Goal: Check status: Check status

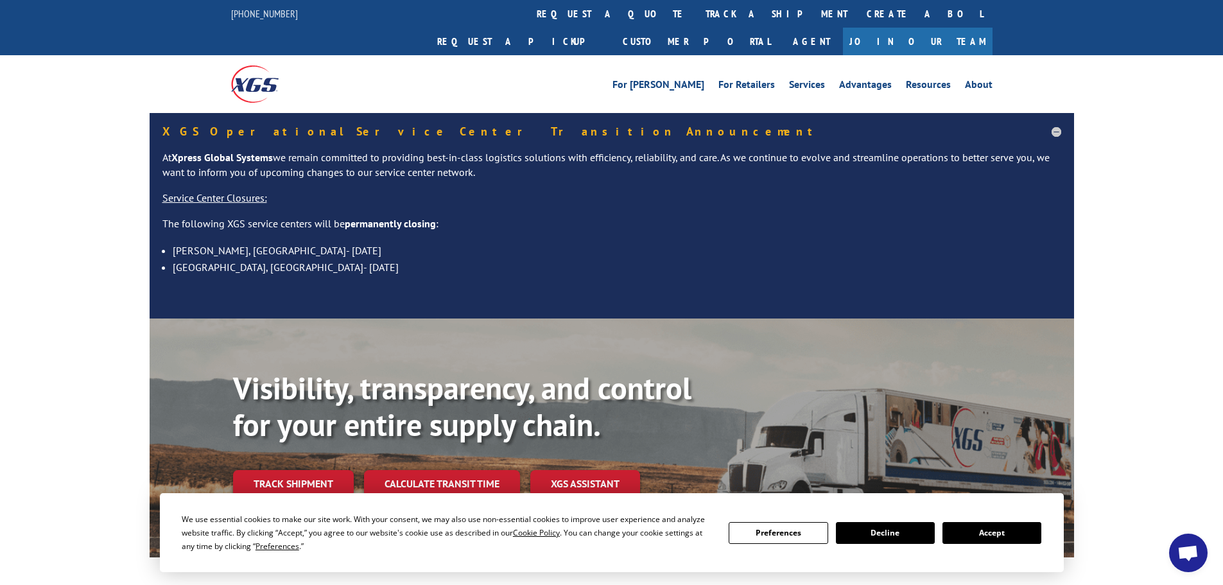
click at [969, 536] on button "Accept" at bounding box center [991, 533] width 99 height 22
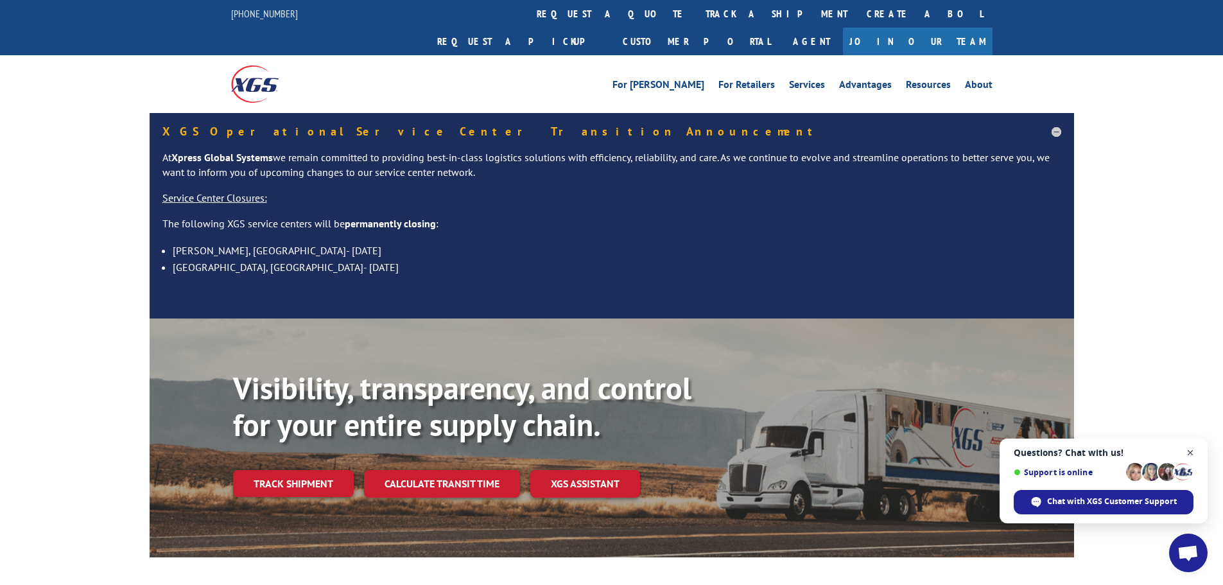
click at [1186, 454] on span "Open chat" at bounding box center [1190, 453] width 16 height 16
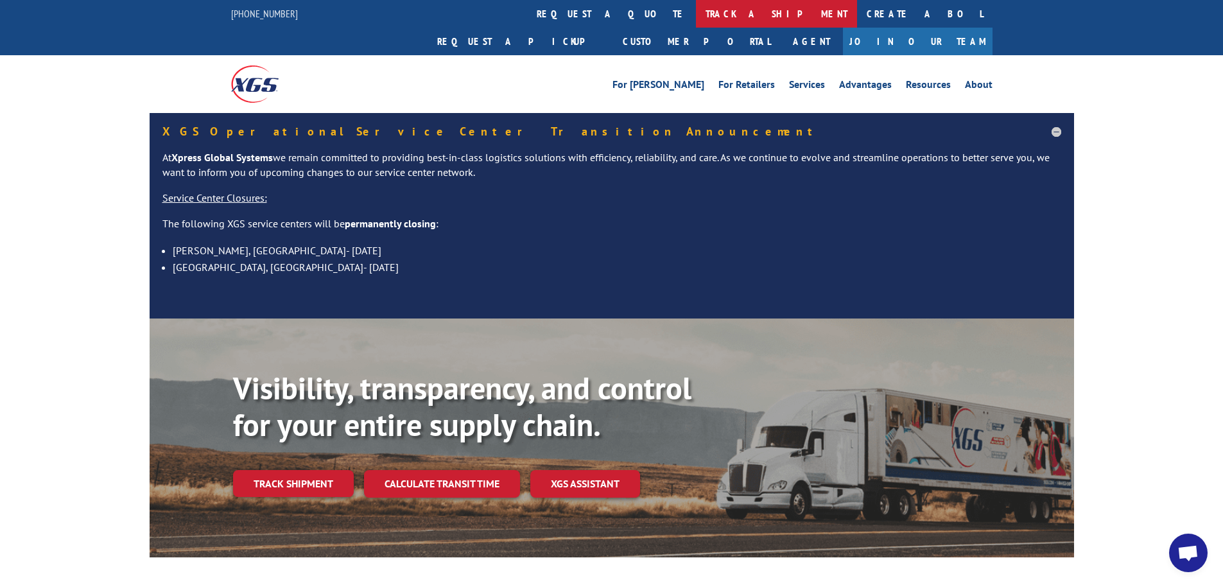
click at [696, 15] on link "track a shipment" at bounding box center [776, 14] width 161 height 28
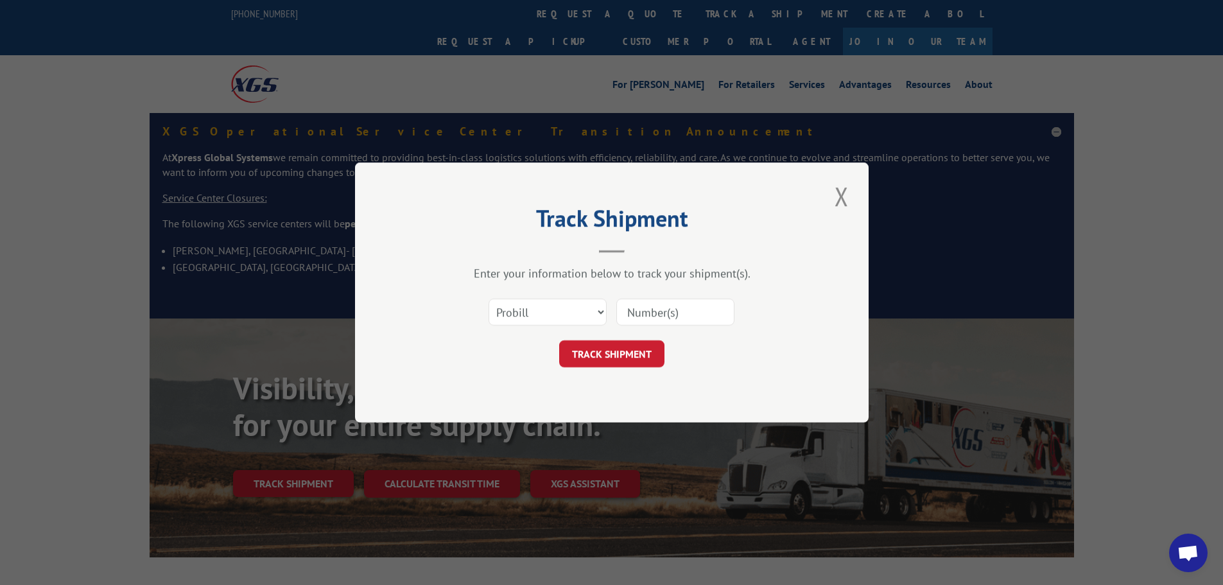
paste input "17225330"
type input "17225330"
click at [618, 358] on button "TRACK SHIPMENT" at bounding box center [611, 353] width 105 height 27
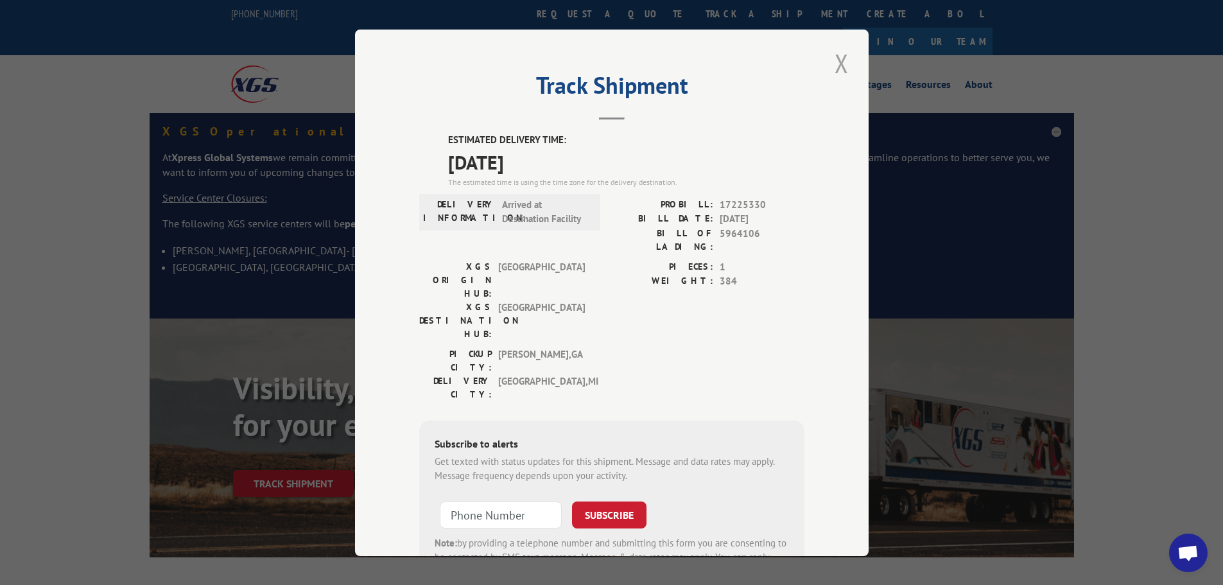
click at [835, 69] on button "Close modal" at bounding box center [842, 63] width 22 height 35
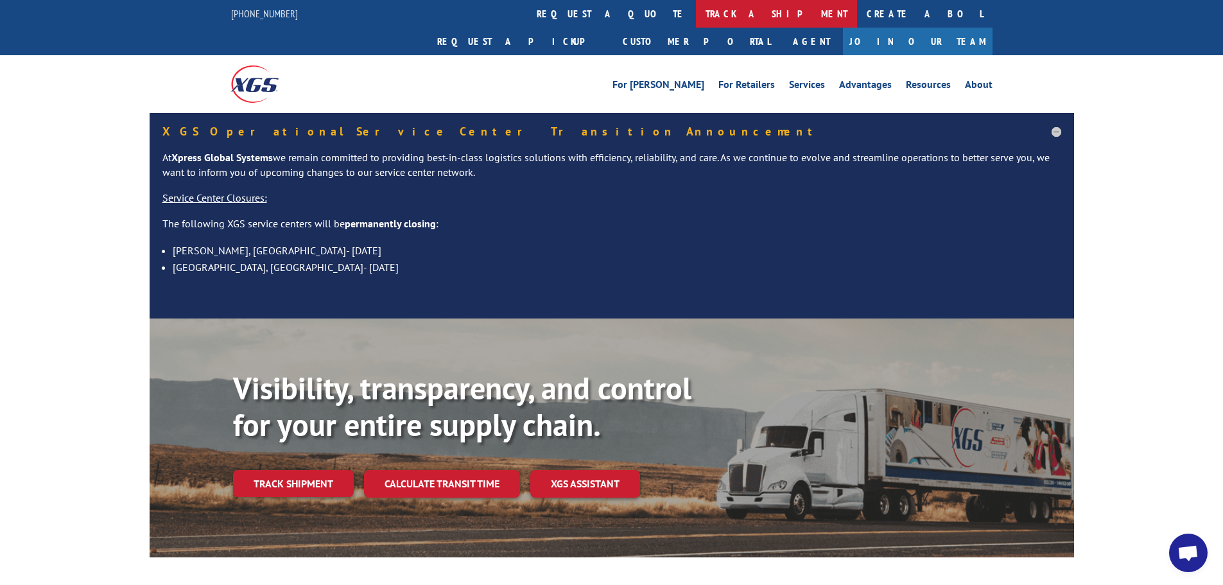
click at [696, 18] on link "track a shipment" at bounding box center [776, 14] width 161 height 28
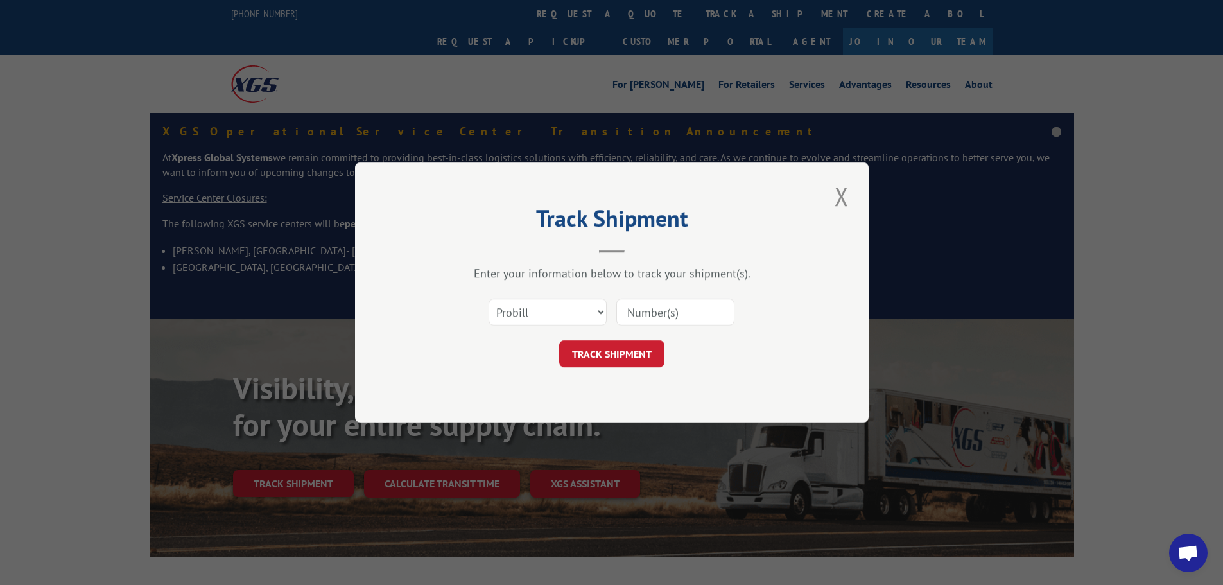
paste input "17225330"
type input "17225330"
click at [610, 352] on button "TRACK SHIPMENT" at bounding box center [611, 353] width 105 height 27
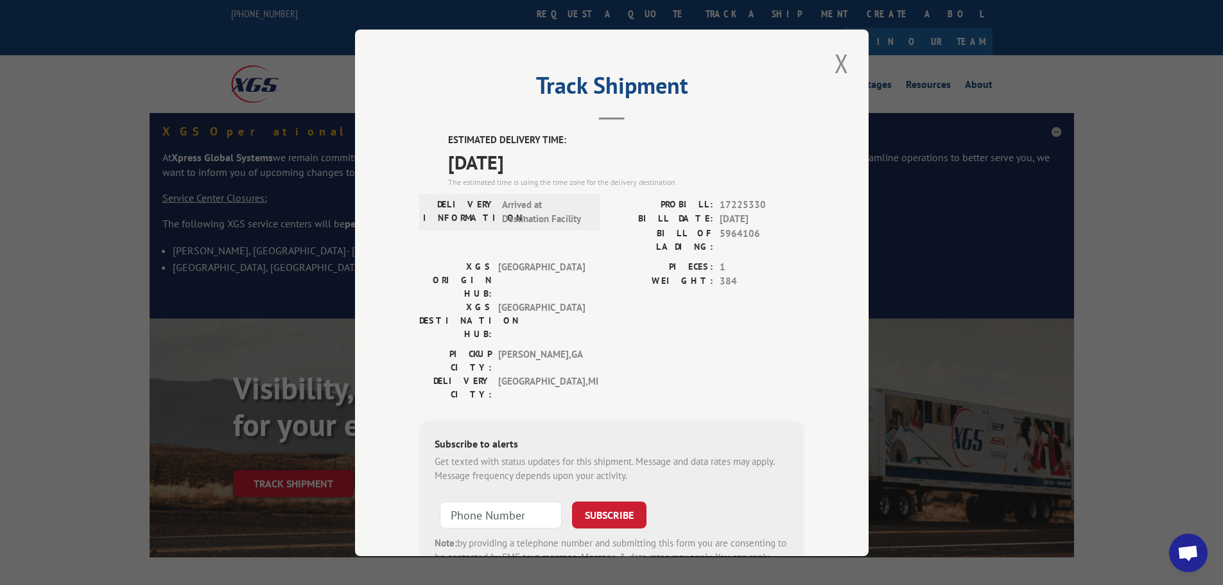
drag, startPoint x: 561, startPoint y: 171, endPoint x: 430, endPoint y: 145, distance: 133.6
click at [430, 145] on div "ESTIMATED DELIVERY TIME: [DATE] The estimated time is using the time zone for t…" at bounding box center [611, 364] width 385 height 462
copy div "ESTIMATED DELIVERY TIME: [DATE]"
